Goal: Navigation & Orientation: Find specific page/section

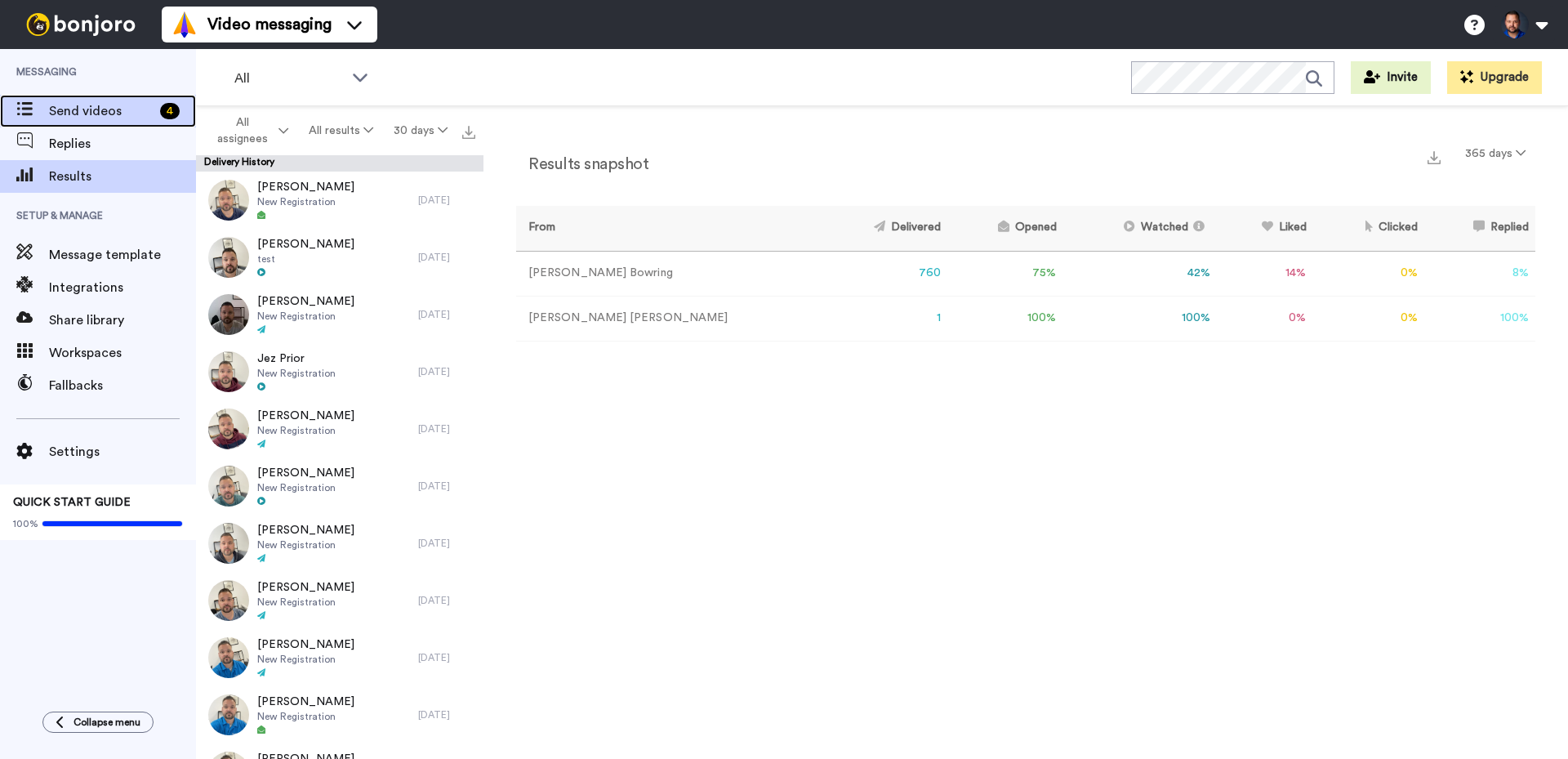
click at [61, 118] on span "Send videos" at bounding box center [101, 110] width 105 height 19
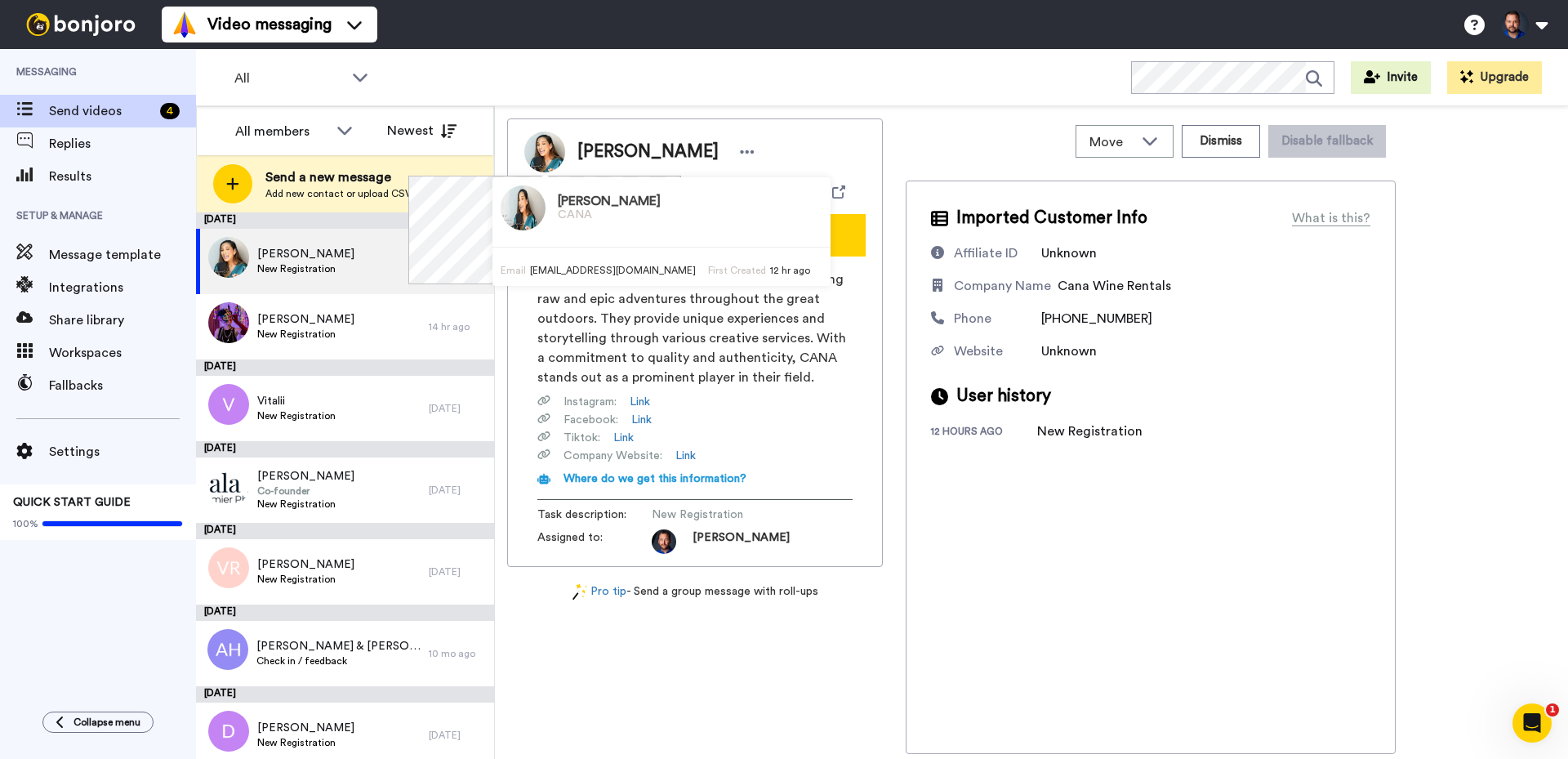
click at [548, 150] on img at bounding box center [544, 152] width 40 height 40
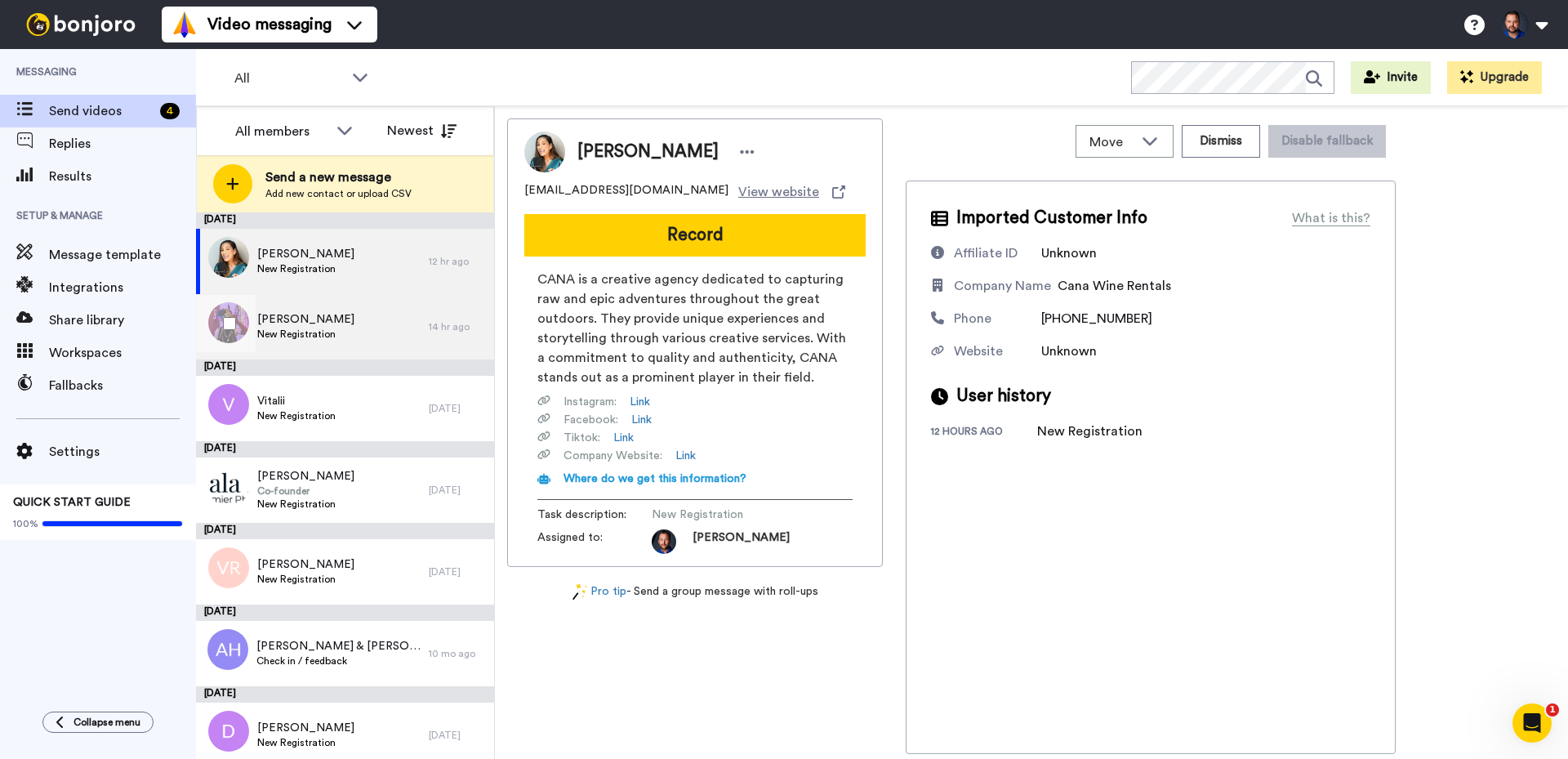
click at [381, 309] on div "[PERSON_NAME] New Registration" at bounding box center [312, 327] width 233 height 65
